Goal: Information Seeking & Learning: Learn about a topic

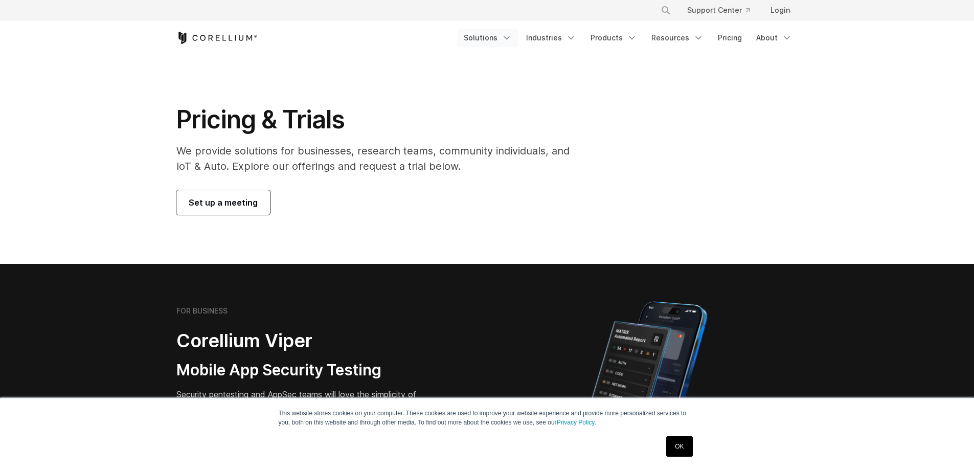
click at [496, 43] on link "Solutions" at bounding box center [488, 38] width 60 height 18
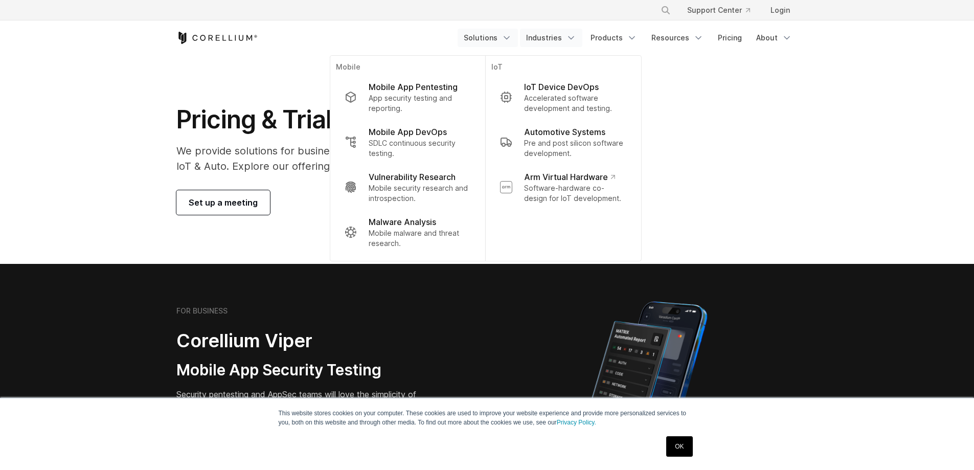
click at [558, 43] on link "Industries" at bounding box center [551, 38] width 62 height 18
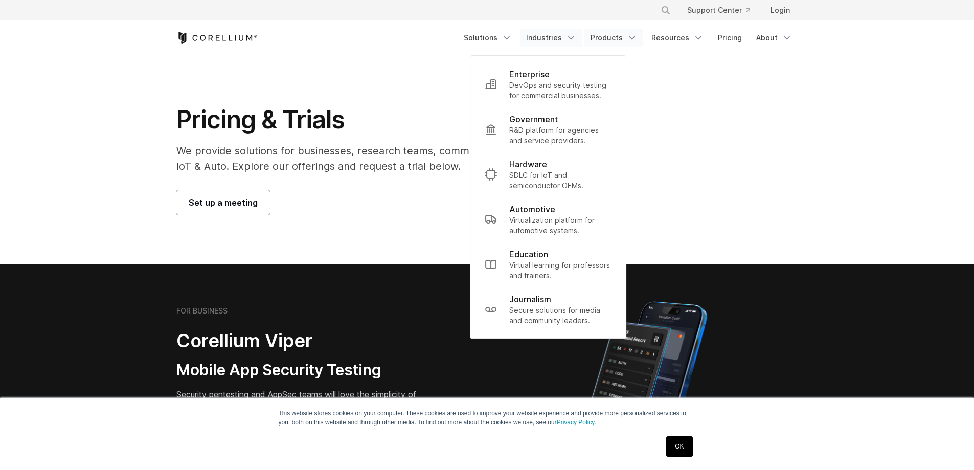
click at [616, 36] on link "Products" at bounding box center [614, 38] width 59 height 18
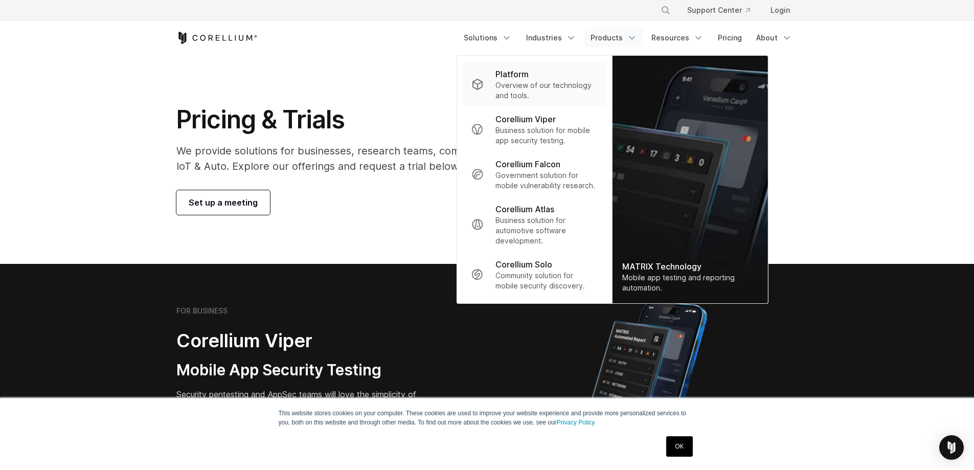
click at [553, 80] on p "Overview of our technology and tools." at bounding box center [547, 90] width 102 height 20
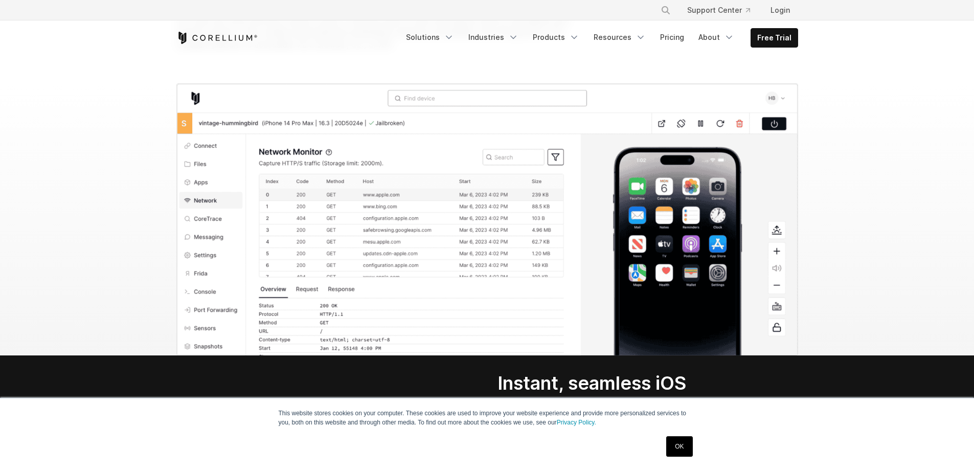
scroll to position [1086, 0]
click at [677, 207] on img at bounding box center [487, 219] width 622 height 272
